Goal: Information Seeking & Learning: Learn about a topic

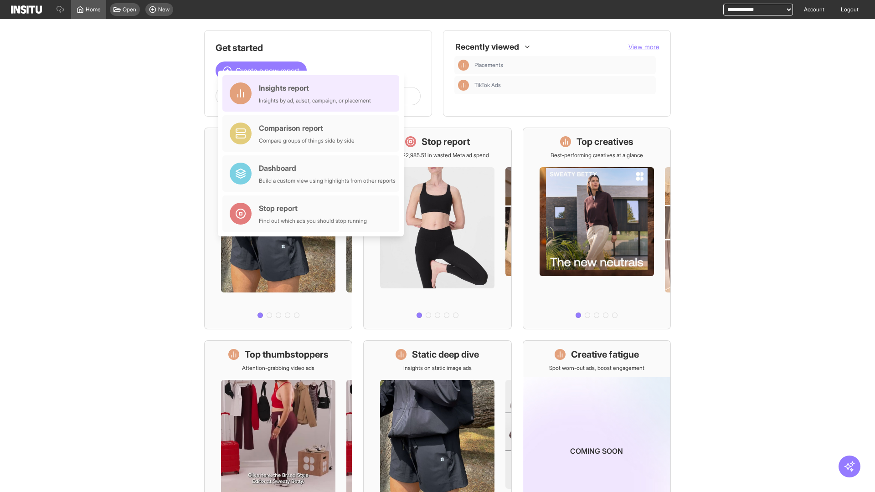
click at [313, 93] on div "Insights report Insights by ad, adset, campaign, or placement" at bounding box center [315, 94] width 112 height 22
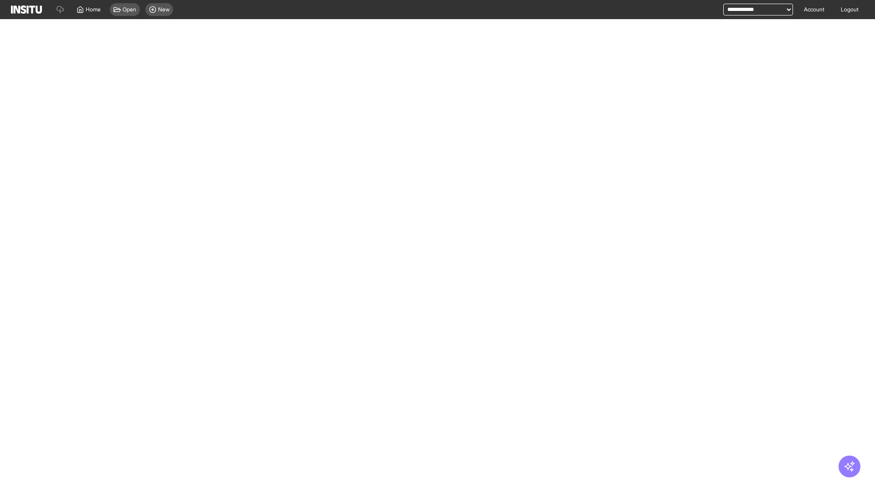
select select "**"
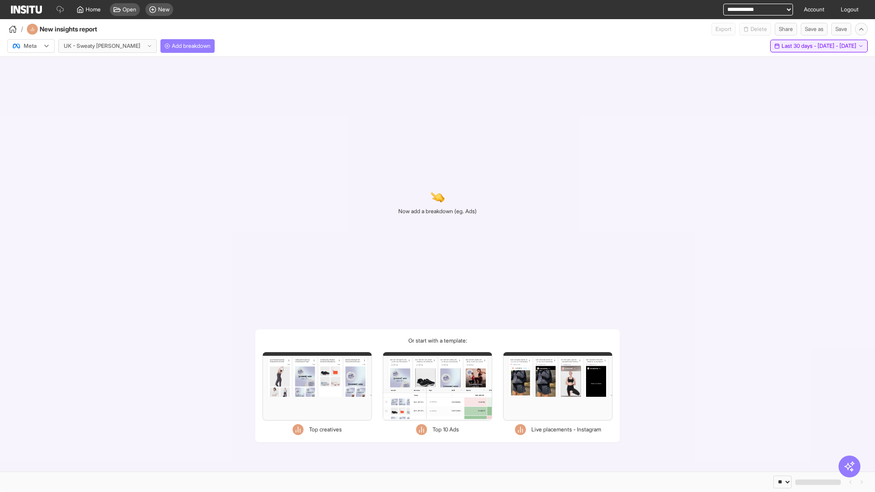
click at [799, 46] on span "Last 30 days - [DATE] - [DATE]" at bounding box center [819, 45] width 75 height 7
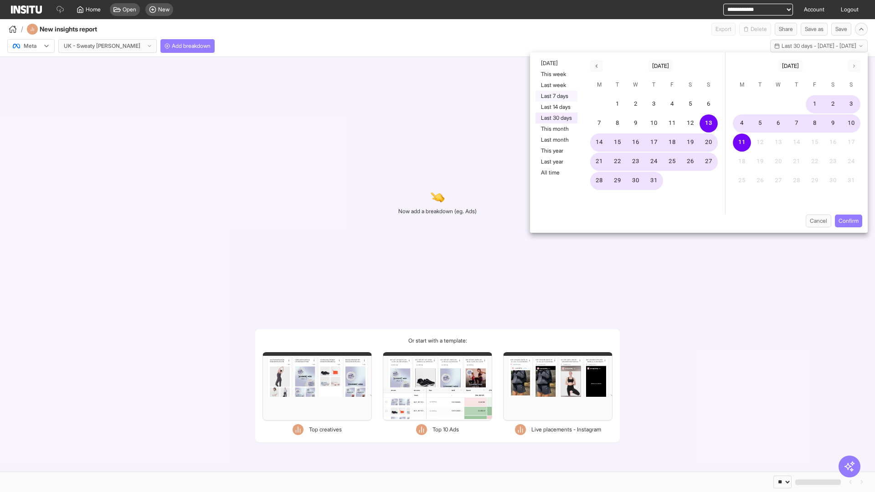
click at [556, 96] on button "Last 7 days" at bounding box center [557, 96] width 42 height 11
